Goal: Information Seeking & Learning: Find specific fact

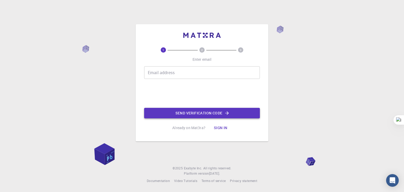
click at [180, 112] on button "Send verification code" at bounding box center [202, 113] width 116 height 11
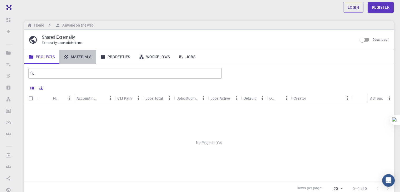
click at [82, 57] on link "Materials" at bounding box center [77, 57] width 37 height 14
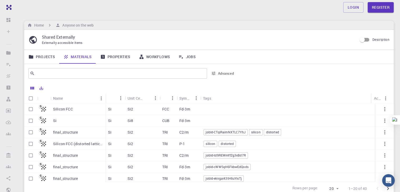
click at [70, 131] on p "final_structure" at bounding box center [65, 132] width 25 height 5
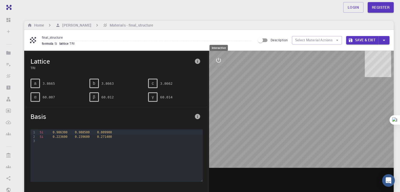
click at [219, 61] on icon "interactive" at bounding box center [218, 60] width 6 height 6
click at [45, 83] on pre "3.8665" at bounding box center [49, 83] width 12 height 9
click at [220, 98] on icon "measurements" at bounding box center [218, 98] width 6 height 6
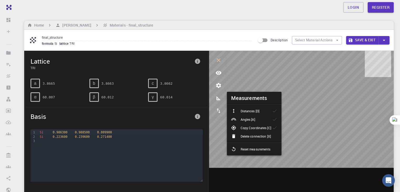
click at [253, 110] on p "Distances [D]" at bounding box center [249, 111] width 19 height 5
